Goal: Information Seeking & Learning: Find specific fact

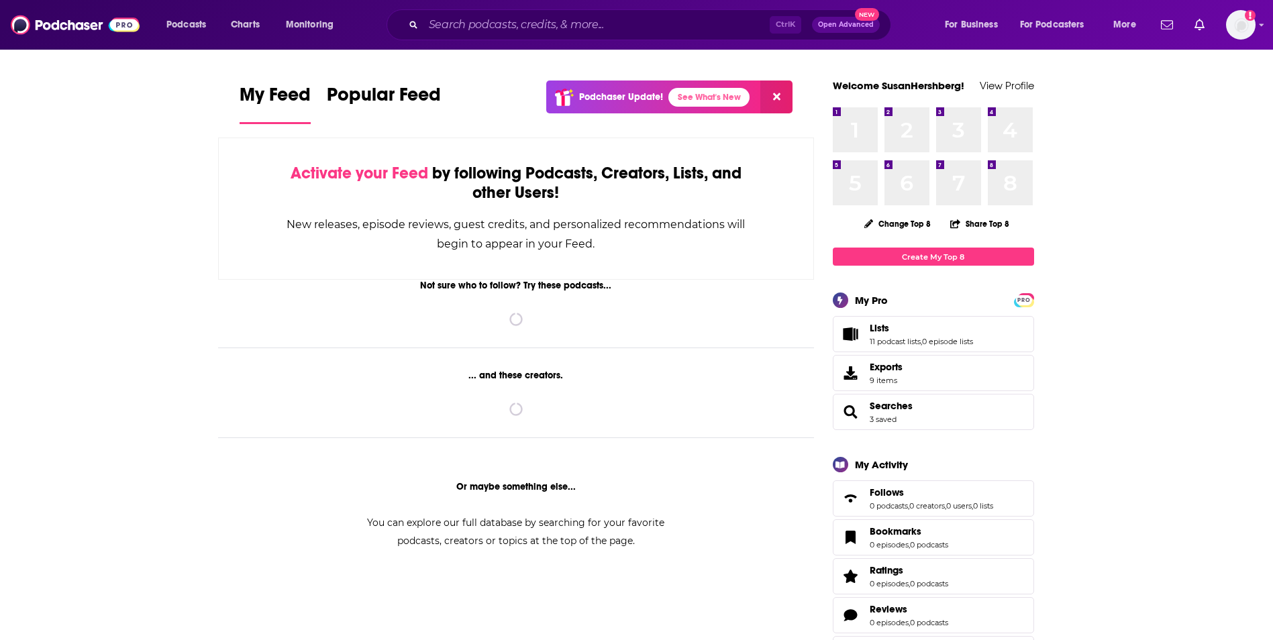
click at [625, 36] on div "Ctrl K Open Advanced New" at bounding box center [638, 24] width 504 height 31
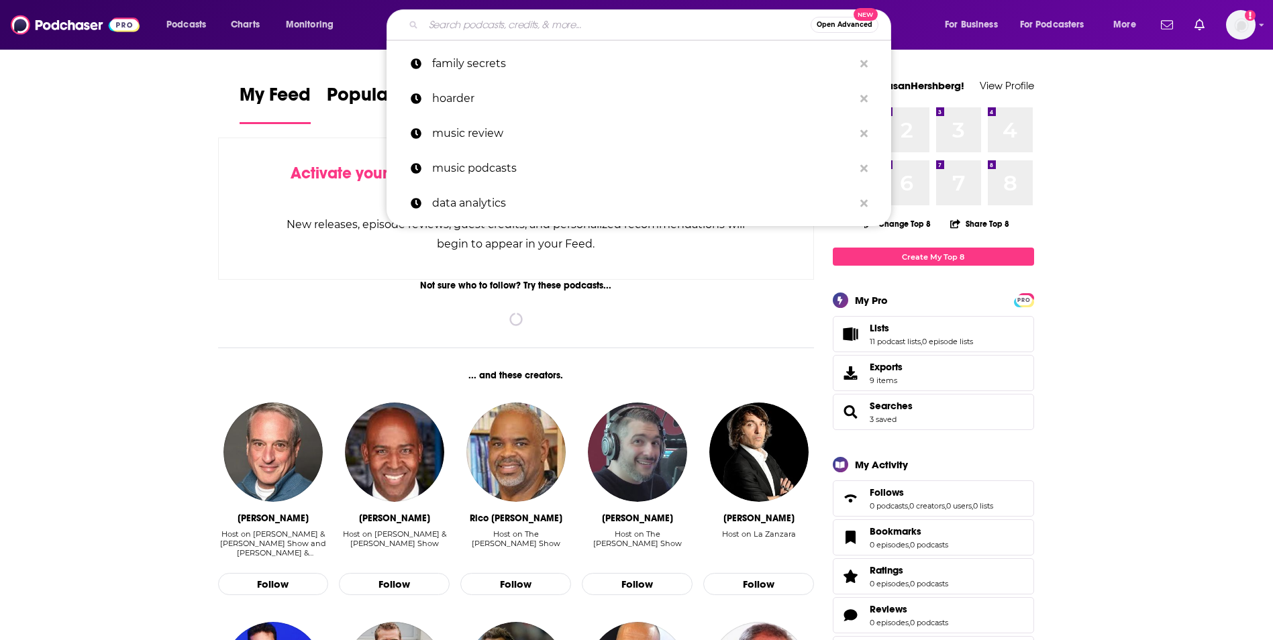
click at [625, 31] on input "Search podcasts, credits, & more..." at bounding box center [616, 24] width 387 height 21
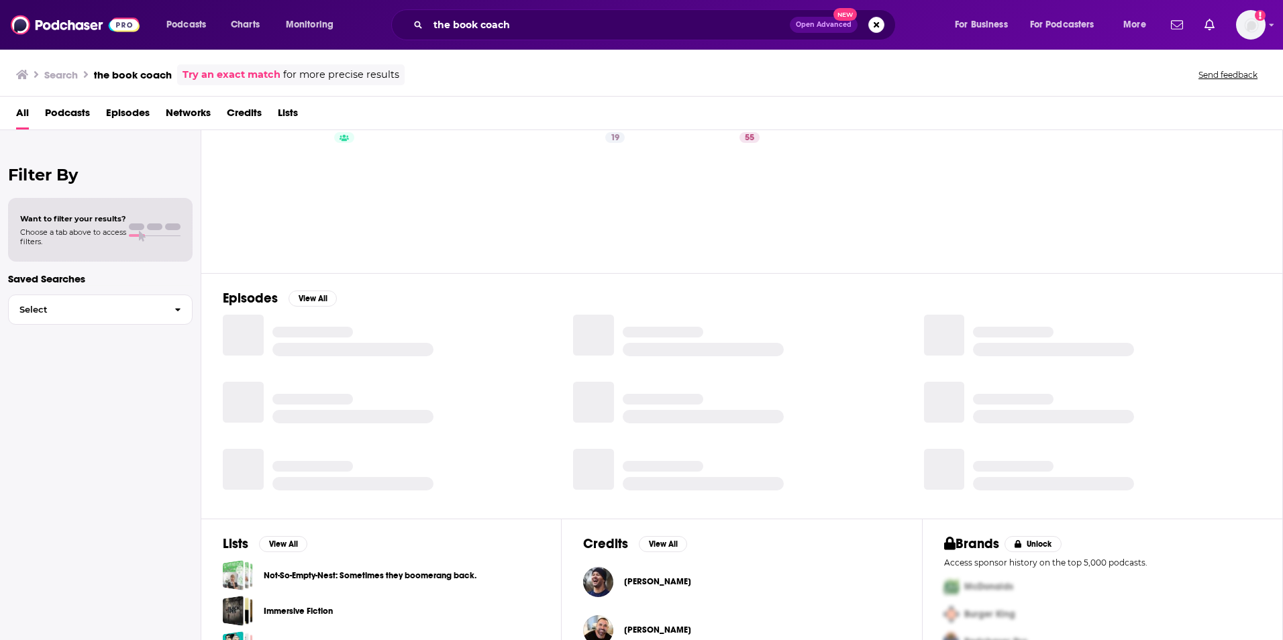
scroll to position [67, 0]
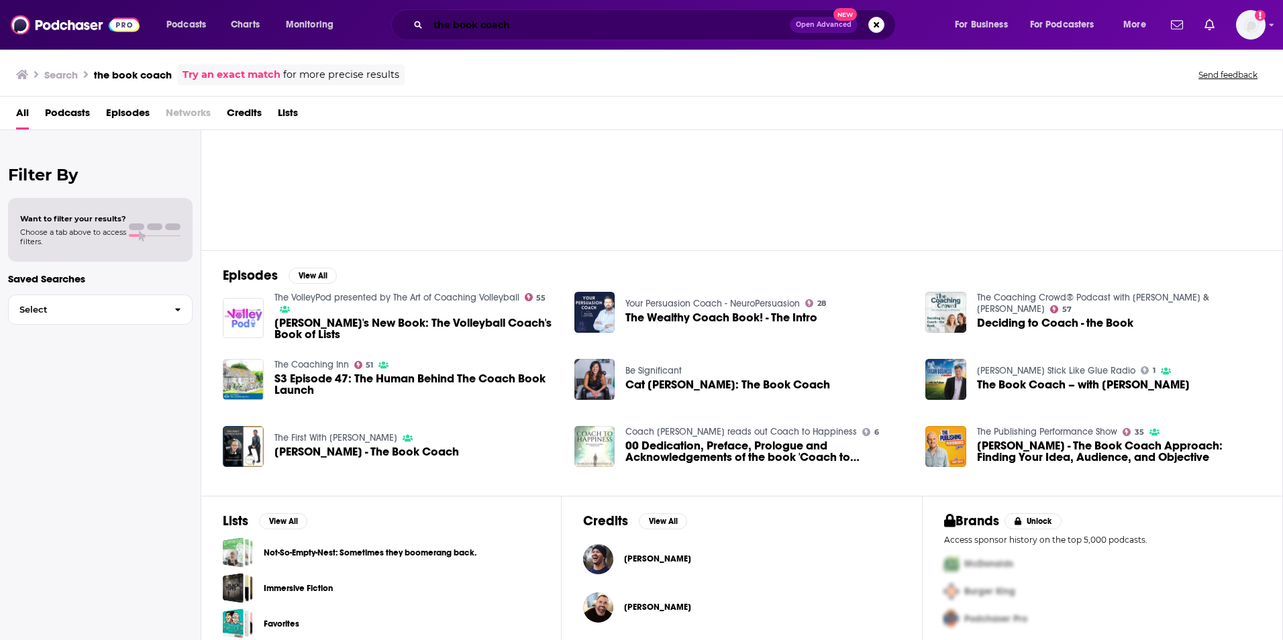
click at [533, 22] on input "the book coach" at bounding box center [609, 24] width 362 height 21
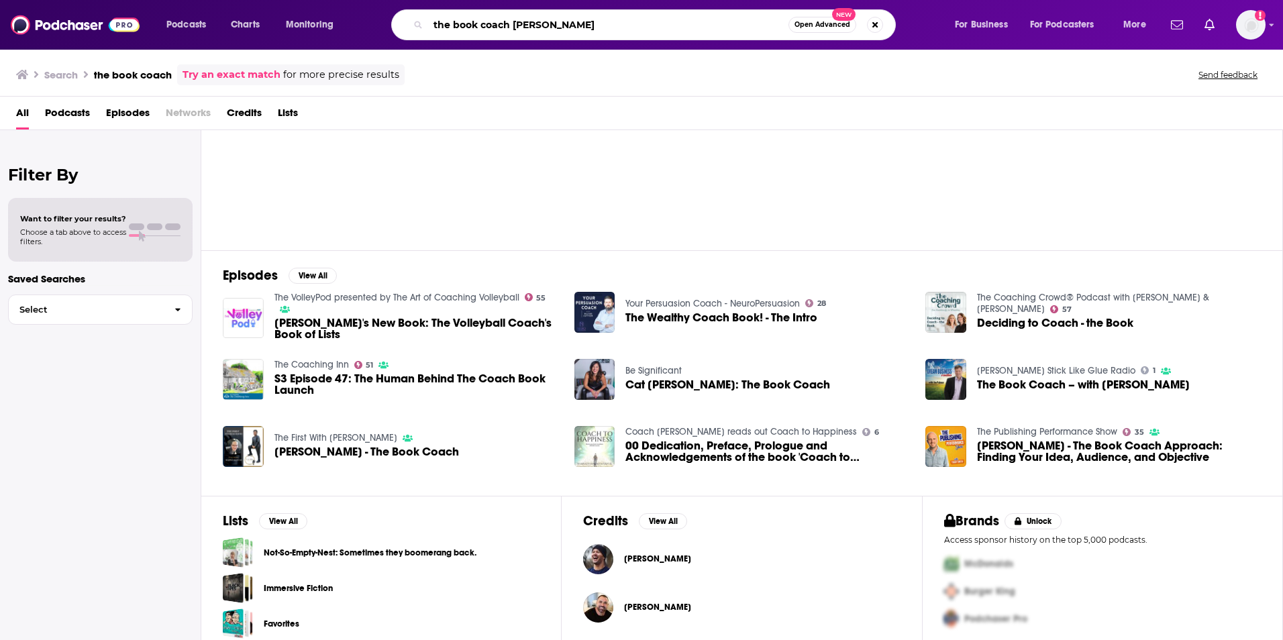
type input "the book coach [PERSON_NAME]"
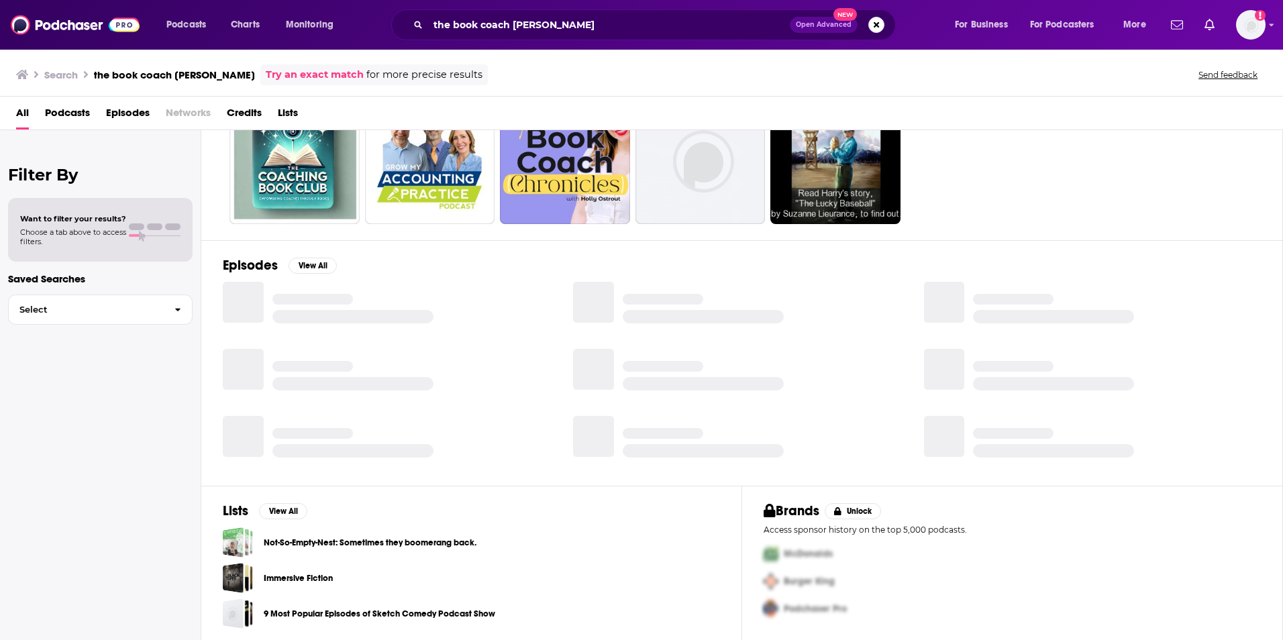
scroll to position [80, 0]
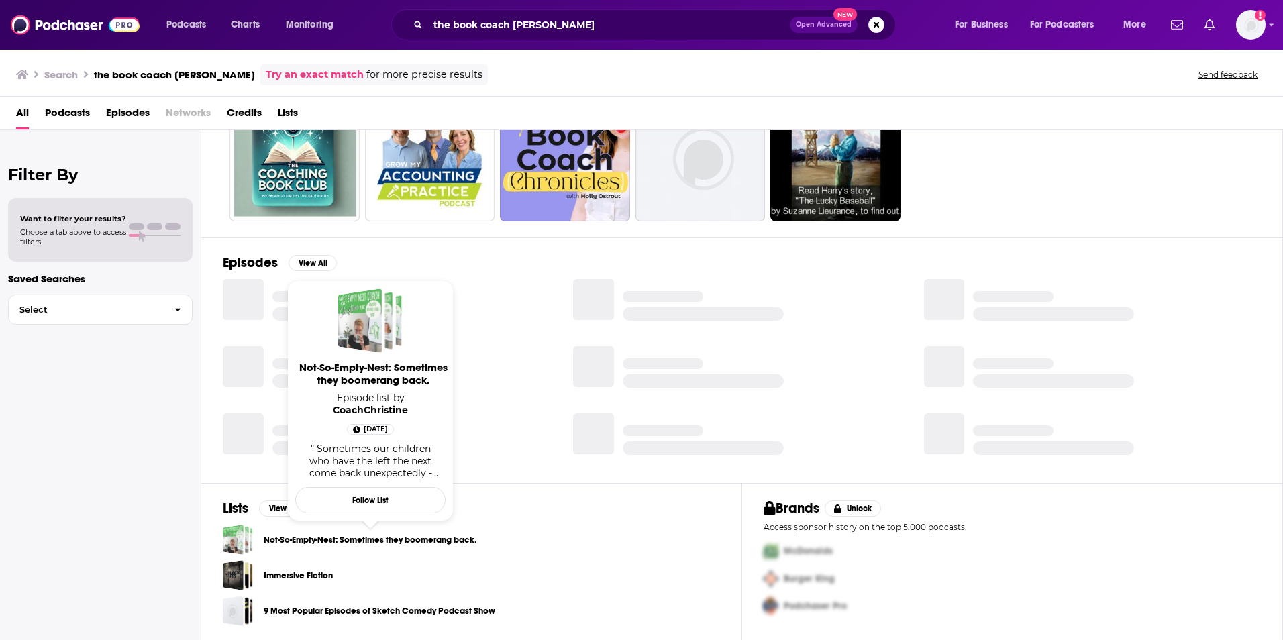
click at [65, 101] on div "All Podcasts Episodes Networks Credits Lists" at bounding box center [641, 114] width 1283 height 34
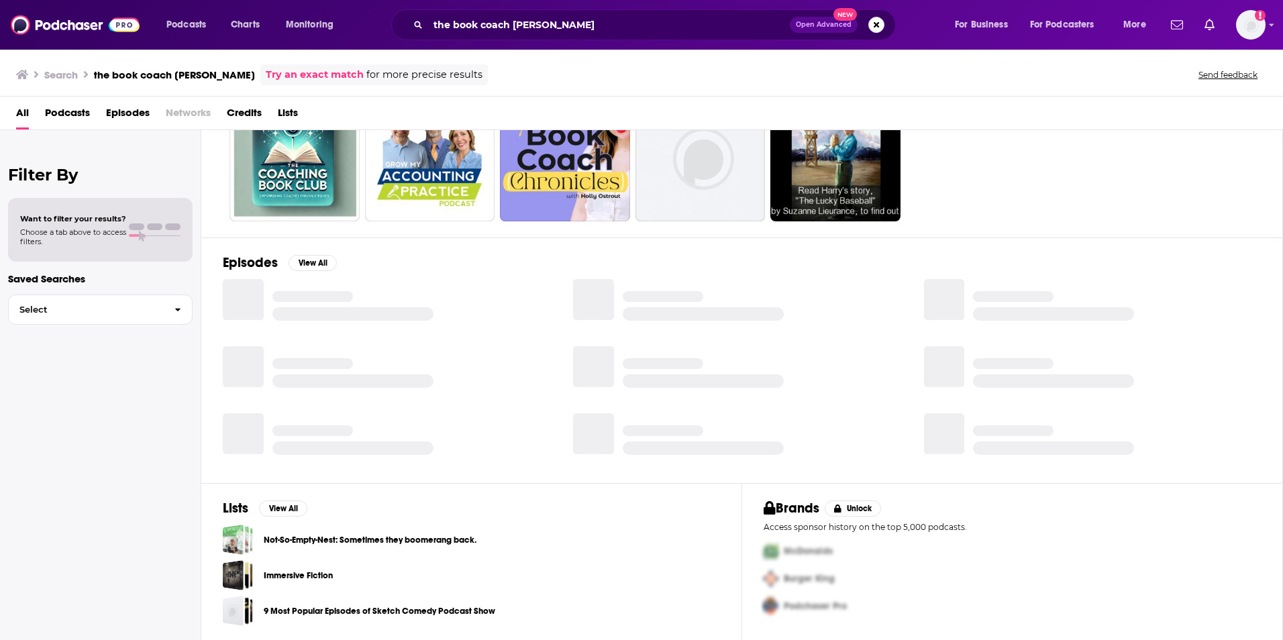
click at [66, 105] on span "Podcasts" at bounding box center [67, 116] width 45 height 28
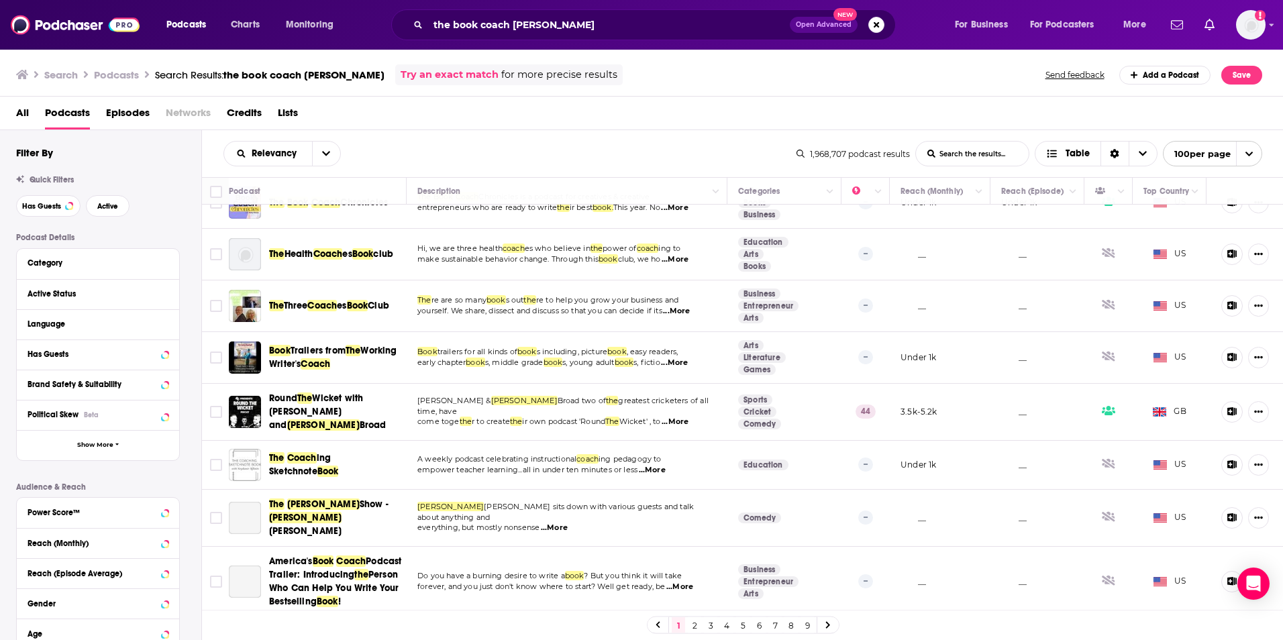
scroll to position [268, 0]
